Goal: Task Accomplishment & Management: Use online tool/utility

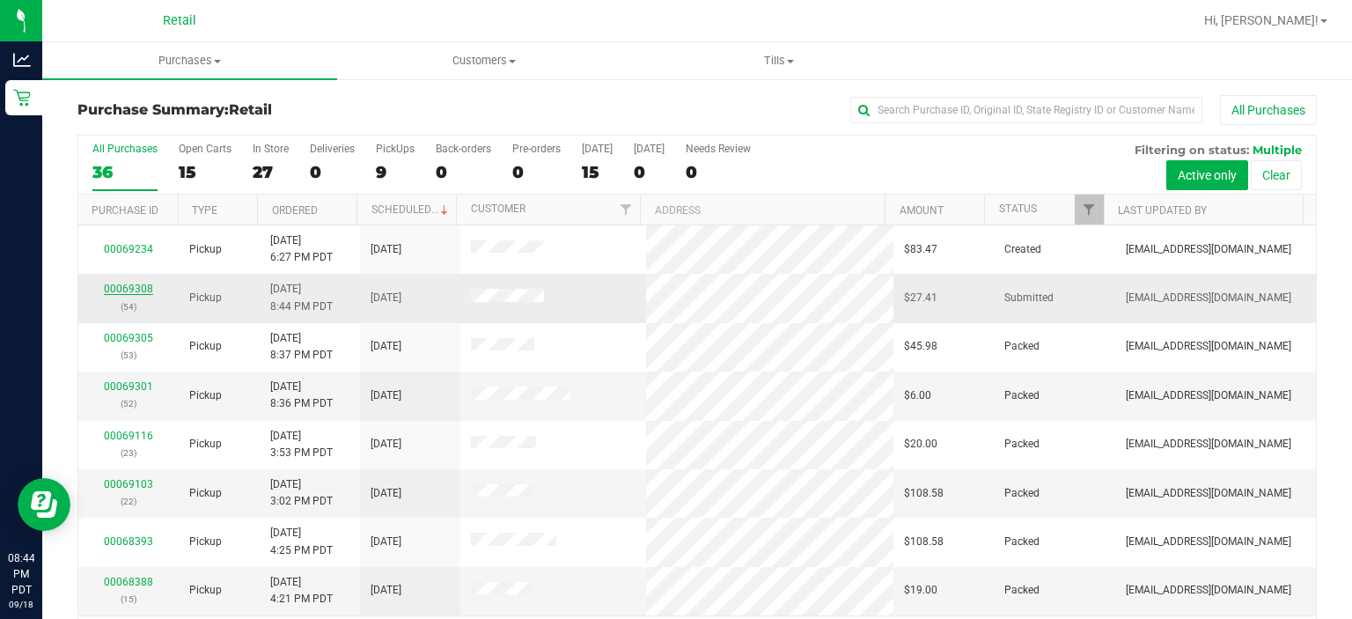
click at [127, 292] on link "00069308" at bounding box center [128, 288] width 49 height 12
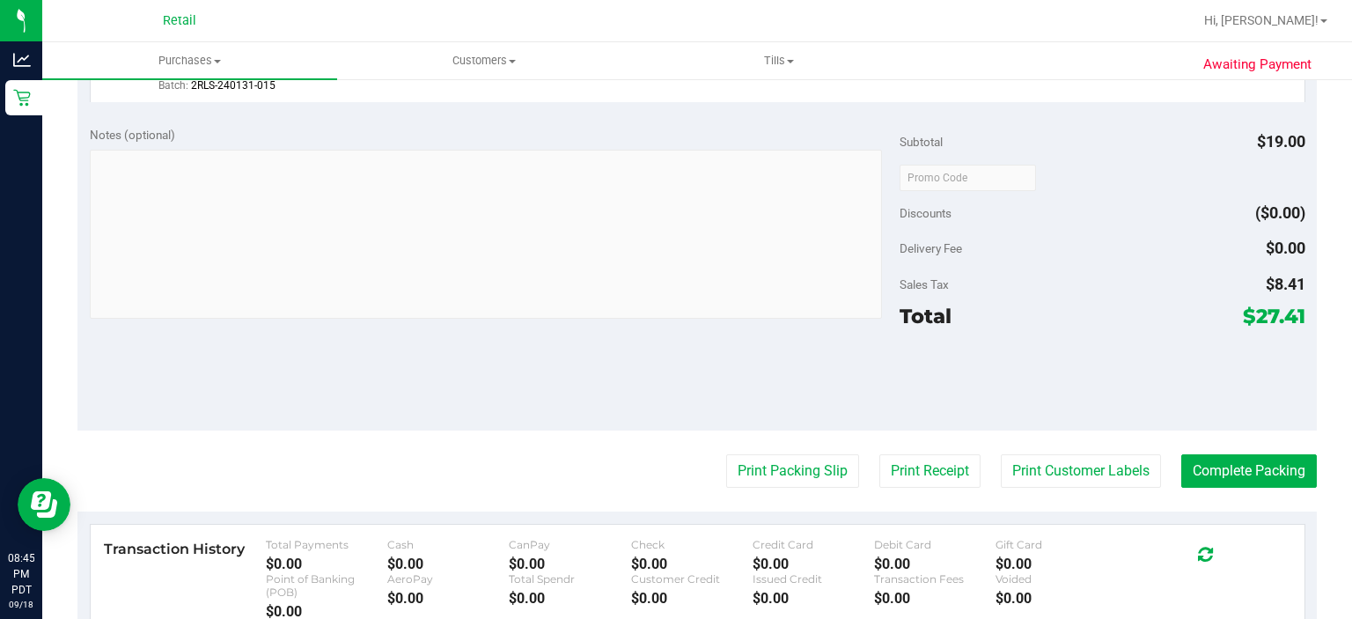
scroll to position [583, 0]
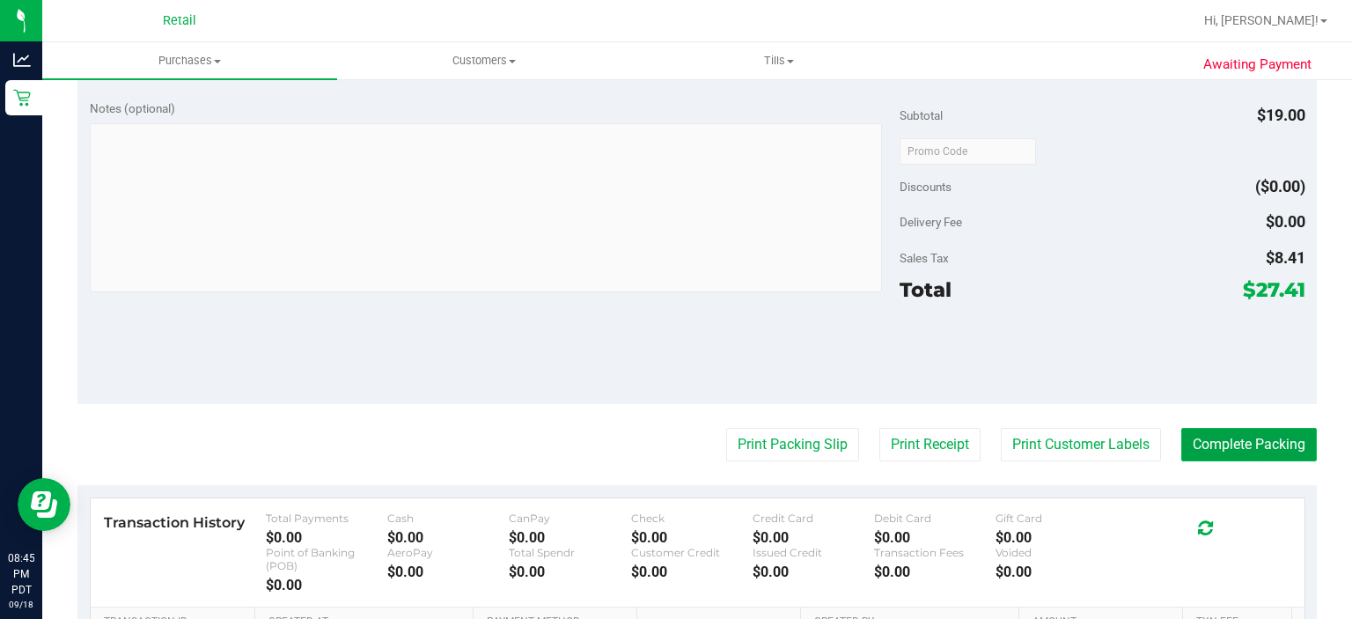
click at [1239, 440] on button "Complete Packing" at bounding box center [1249, 444] width 136 height 33
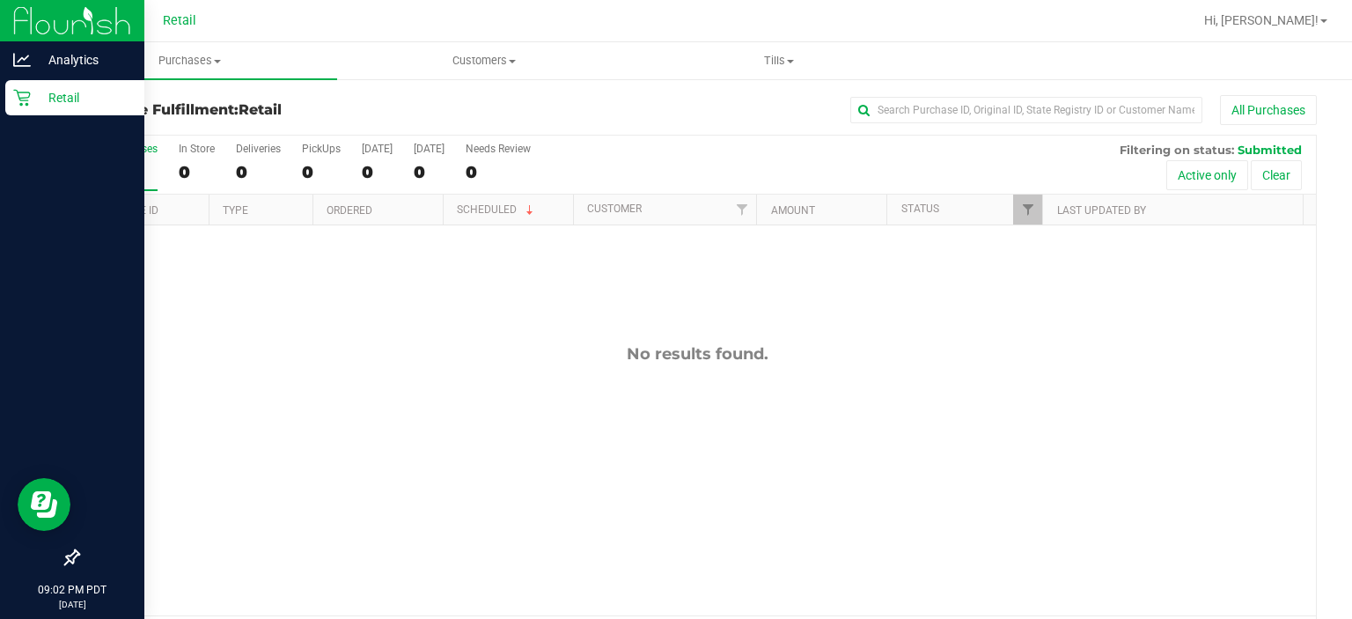
click at [40, 103] on p "Retail" at bounding box center [84, 97] width 106 height 21
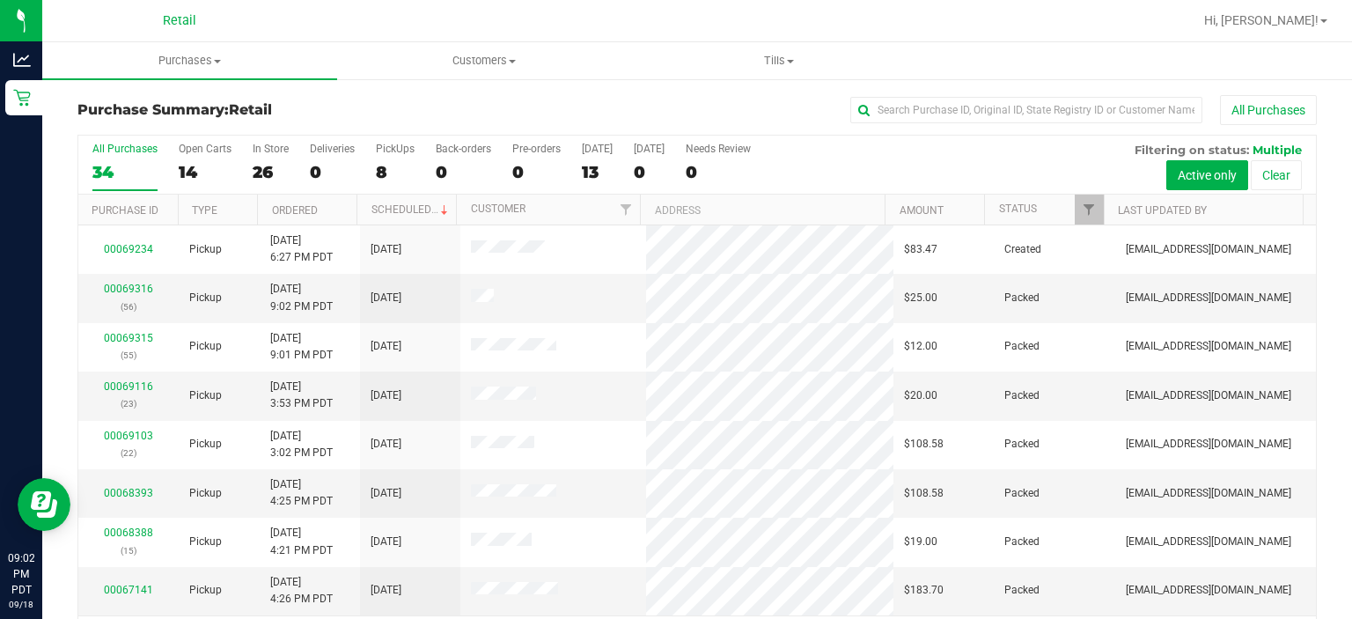
click at [687, 27] on div at bounding box center [753, 21] width 877 height 34
